Goal: Task Accomplishment & Management: Complete application form

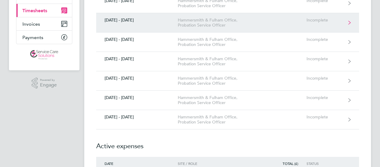
scroll to position [81, 0]
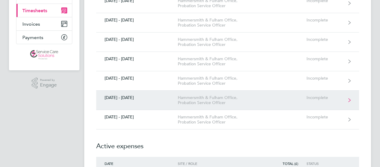
click at [161, 95] on div "[DATE] - [DATE]" at bounding box center [137, 97] width 82 height 5
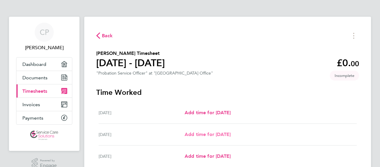
click at [189, 133] on span "Add time for [DATE]" at bounding box center [208, 135] width 46 height 6
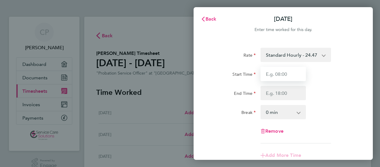
click at [283, 76] on input "Start Time" at bounding box center [282, 74] width 45 height 14
type input "07:45"
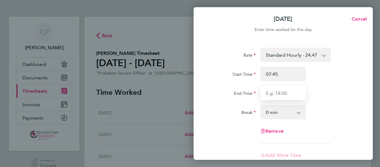
click at [285, 97] on input "End Time" at bounding box center [282, 93] width 45 height 14
type input "17:30"
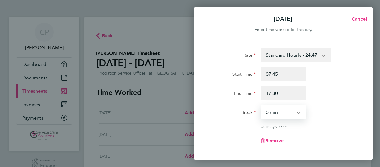
click at [279, 114] on select "0 min 15 min 30 min 45 min 60 min 75 min 90 min" at bounding box center [279, 112] width 37 height 13
select select "30"
click at [261, 106] on select "0 min 15 min 30 min 45 min 60 min 75 min 90 min" at bounding box center [279, 112] width 37 height 13
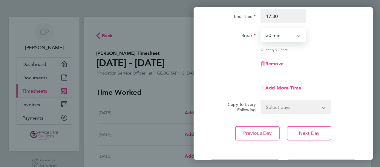
scroll to position [91, 0]
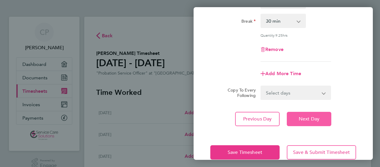
click at [318, 119] on span "Next Day" at bounding box center [309, 119] width 21 height 6
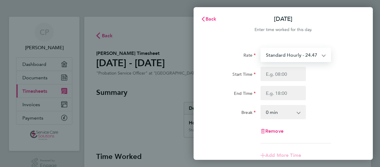
click at [292, 54] on select "Standard Hourly - 24.47" at bounding box center [292, 54] width 62 height 13
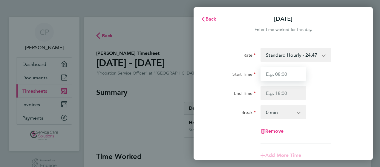
click at [285, 78] on input "Start Time" at bounding box center [282, 74] width 45 height 14
type input "07:45"
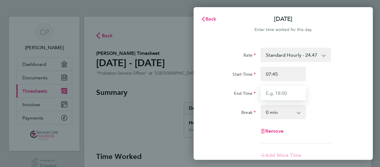
type input "17:30"
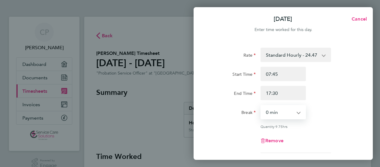
click at [286, 114] on select "0 min 15 min 30 min 45 min 60 min 75 min 90 min" at bounding box center [279, 112] width 37 height 13
select select "30"
click at [261, 106] on select "0 min 15 min 30 min 45 min 60 min 75 min 90 min" at bounding box center [279, 112] width 37 height 13
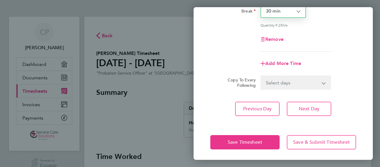
scroll to position [102, 0]
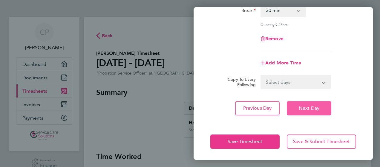
click at [315, 109] on span "Next Day" at bounding box center [309, 108] width 21 height 6
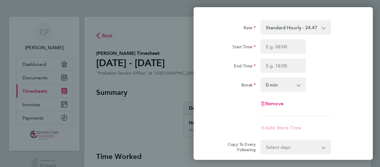
scroll to position [22, 0]
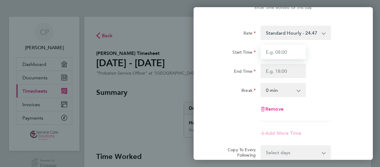
click at [283, 54] on input "Start Time" at bounding box center [282, 52] width 45 height 14
type input "07:45"
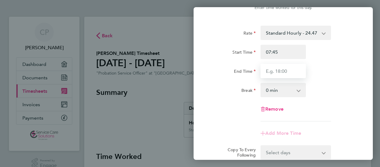
type input "17:30"
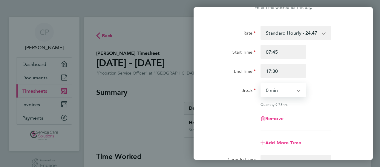
click at [285, 91] on select "0 min 15 min 30 min 45 min 60 min 75 min 90 min" at bounding box center [279, 90] width 37 height 13
select select "30"
click at [261, 84] on select "0 min 15 min 30 min 45 min 60 min 75 min 90 min" at bounding box center [279, 90] width 37 height 13
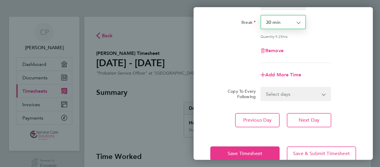
scroll to position [102, 0]
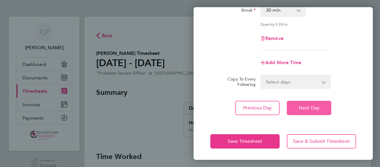
click at [312, 109] on span "Next Day" at bounding box center [309, 108] width 21 height 6
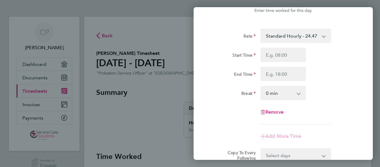
scroll to position [18, 0]
drag, startPoint x: 349, startPoint y: 93, endPoint x: 212, endPoint y: 67, distance: 139.9
click at [212, 67] on div "Start Time End Time" at bounding box center [283, 65] width 151 height 33
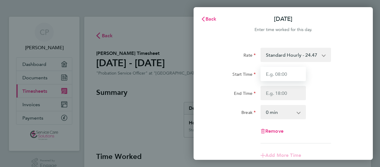
click at [271, 74] on input "Start Time" at bounding box center [282, 74] width 45 height 14
type input "07:45"
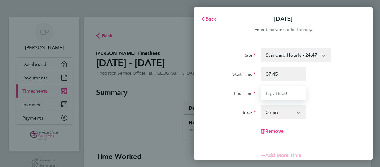
type input "17:30"
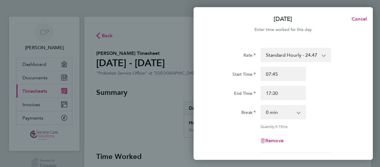
click at [279, 111] on select "0 min 15 min 30 min 45 min 60 min 75 min 90 min" at bounding box center [279, 112] width 37 height 13
select select "30"
click at [261, 106] on select "0 min 15 min 30 min 45 min 60 min 75 min 90 min" at bounding box center [279, 112] width 37 height 13
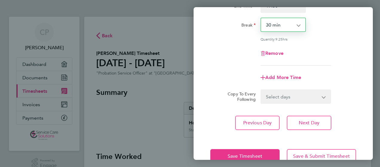
scroll to position [88, 0]
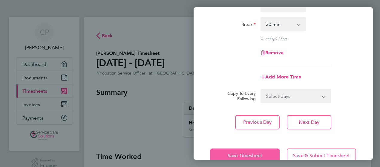
click at [260, 151] on button "Save Timesheet" at bounding box center [244, 156] width 69 height 14
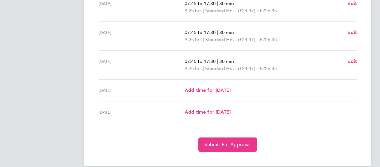
scroll to position [225, 0]
click at [231, 143] on span "Submit For Approval" at bounding box center [227, 145] width 46 height 6
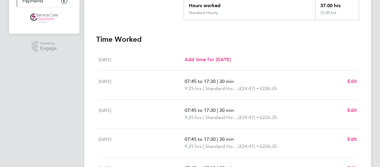
scroll to position [7, 0]
